Goal: Task Accomplishment & Management: Manage account settings

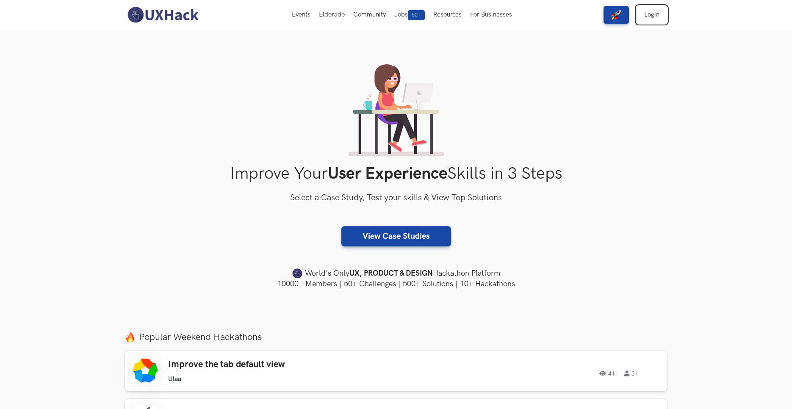
click at [650, 16] on link "Login" at bounding box center [652, 15] width 31 height 18
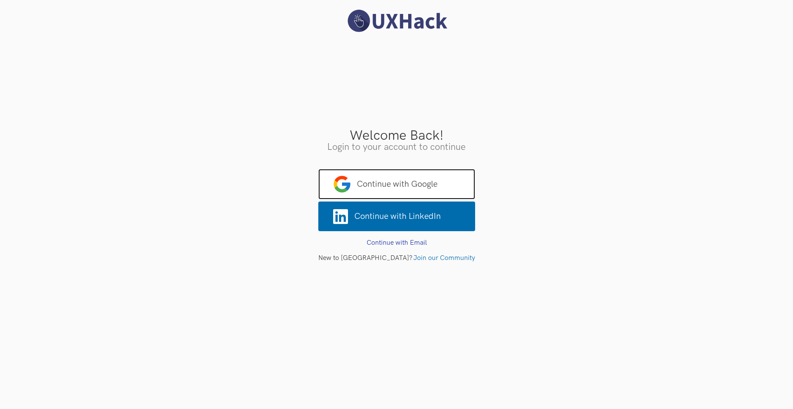
click at [446, 189] on span "Continue with Google" at bounding box center [396, 184] width 157 height 31
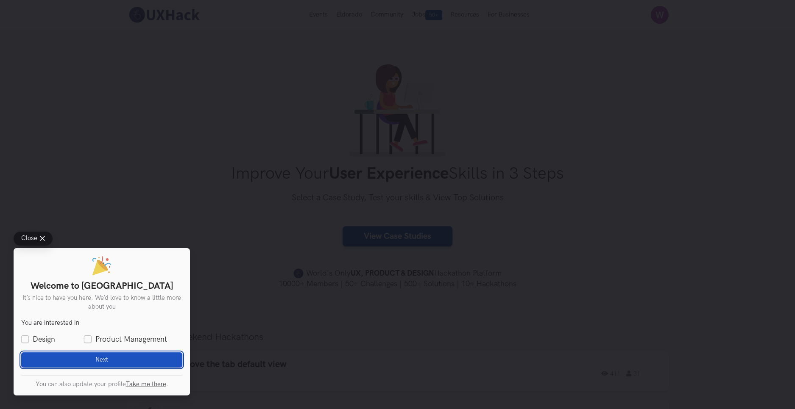
click at [113, 353] on button "Next Loading" at bounding box center [101, 360] width 161 height 15
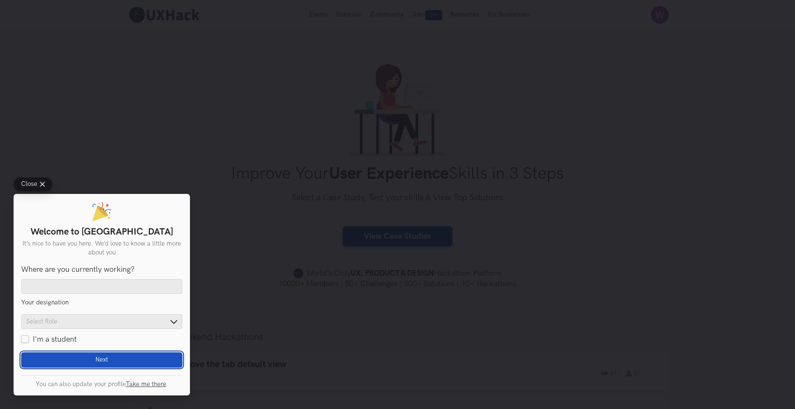
click at [112, 353] on button "Next Loading" at bounding box center [101, 360] width 161 height 15
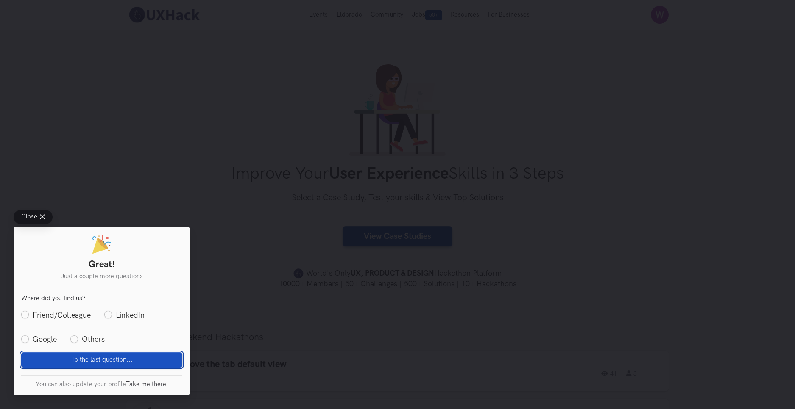
click at [111, 355] on button "To the last question... Loading" at bounding box center [101, 360] width 161 height 15
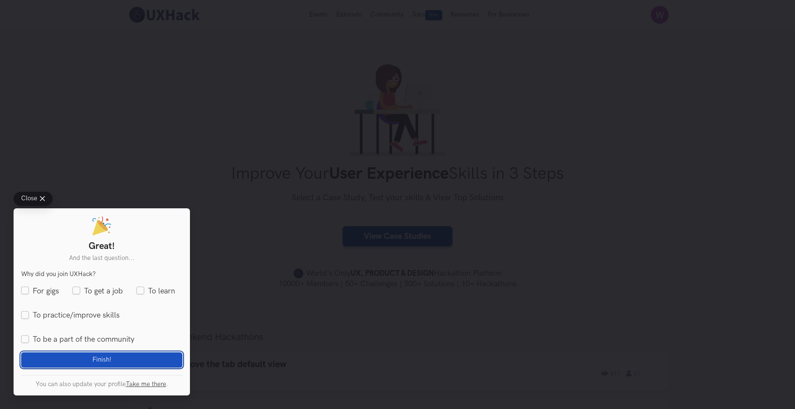
click at [110, 356] on button "Finish! Loading" at bounding box center [101, 360] width 161 height 15
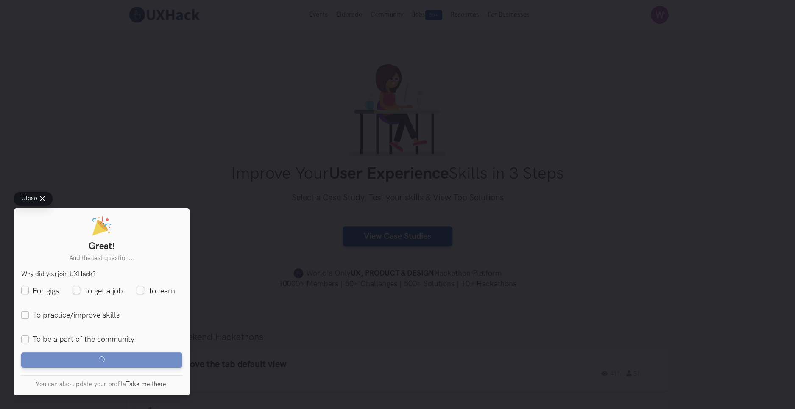
click at [42, 198] on icon at bounding box center [42, 199] width 5 height 5
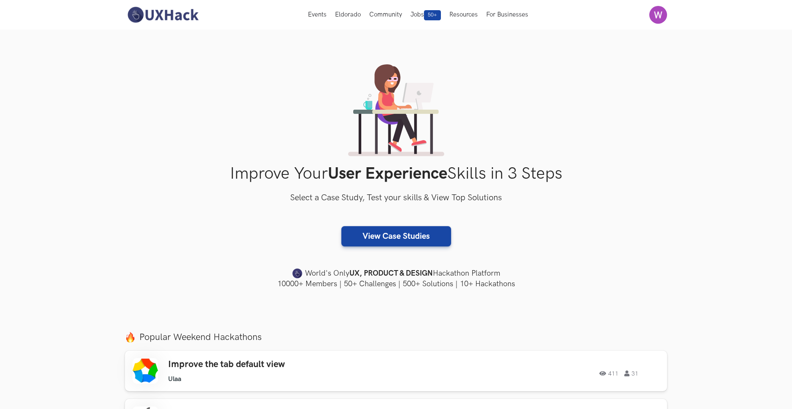
click at [663, 27] on nav "Events Live Eldorado Community Jobs 50+ Resources For Businesses Home My Profil…" at bounding box center [396, 15] width 542 height 30
click at [663, 19] on img at bounding box center [659, 15] width 18 height 18
click at [637, 34] on link "Home" at bounding box center [658, 33] width 85 height 19
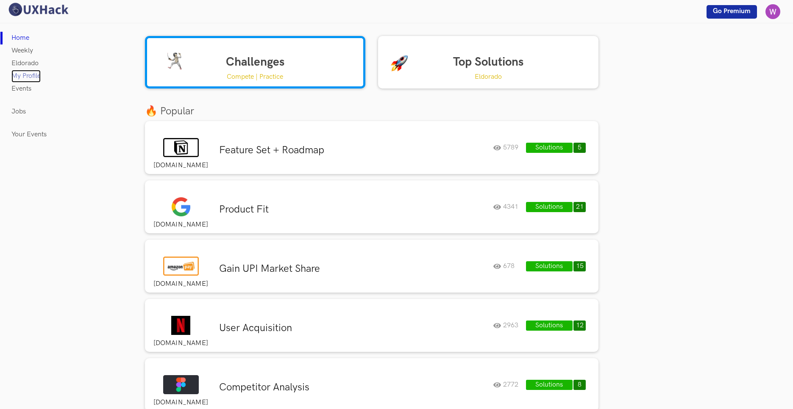
click at [24, 72] on link "My Profile" at bounding box center [25, 76] width 29 height 13
